Goal: Find contact information: Obtain details needed to contact an individual or organization

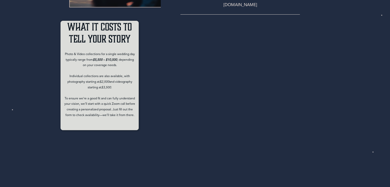
scroll to position [153, 0]
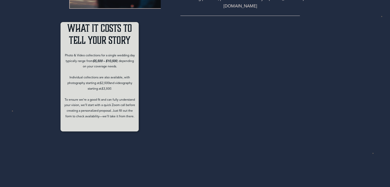
click at [100, 82] on icon "$2,500" at bounding box center [105, 83] width 10 height 3
click at [105, 57] on p "Photo & Video collections for a single wedding day typically range from $5,500 …" at bounding box center [99, 88] width 71 height 71
click at [102, 64] on p "Photo & Video collections for a single wedding day typically range from $5,500 …" at bounding box center [99, 88] width 71 height 71
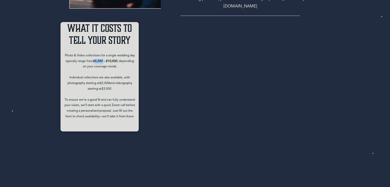
click at [102, 64] on p "Photo & Video collections for a single wedding day typically range from $5,500 …" at bounding box center [99, 88] width 71 height 71
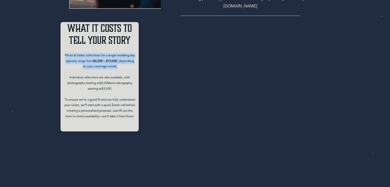
click at [102, 64] on p "Photo & Video collections for a single wedding day typically range from $5,500 …" at bounding box center [99, 88] width 71 height 71
click at [100, 68] on p "Photo & Video collections for a single wedding day typically range from $5,500 …" at bounding box center [99, 88] width 71 height 71
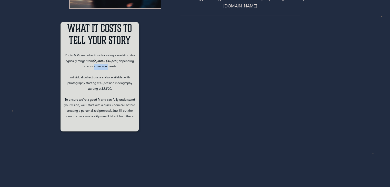
click at [100, 68] on p "Photo & Video collections for a single wedding day typically range from $5,500 …" at bounding box center [99, 88] width 71 height 71
click at [99, 65] on p "Photo & Video collections for a single wedding day typically range from $5,500 …" at bounding box center [99, 88] width 71 height 71
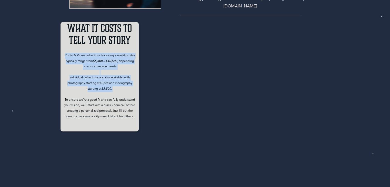
drag, startPoint x: 99, startPoint y: 65, endPoint x: 101, endPoint y: 86, distance: 20.3
click at [101, 86] on p "Photo & Video collections for a single wedding day typically range from $5,500 …" at bounding box center [99, 88] width 71 height 71
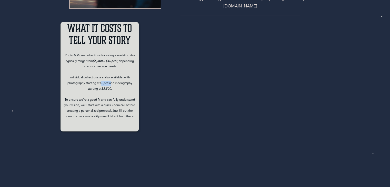
click at [101, 86] on p "Photo & Video collections for a single wedding day typically range from $5,500 …" at bounding box center [99, 88] width 71 height 71
click at [111, 86] on p "Photo & Video collections for a single wedding day typically range from $5,500 …" at bounding box center [99, 88] width 71 height 71
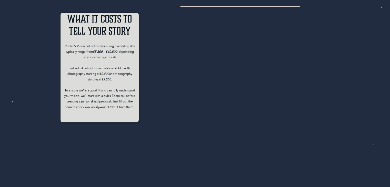
scroll to position [162, 0]
click at [102, 100] on p "Photo & Video collections for a single wedding day typically range from $5,500 …" at bounding box center [99, 79] width 71 height 71
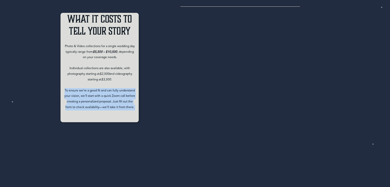
click at [102, 100] on p "Photo & Video collections for a single wedding day typically range from $5,500 …" at bounding box center [99, 79] width 71 height 71
click at [101, 104] on p "Photo & Video collections for a single wedding day typically range from $5,500 …" at bounding box center [99, 79] width 71 height 71
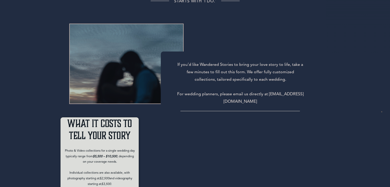
scroll to position [57, 0]
